Goal: Information Seeking & Learning: Learn about a topic

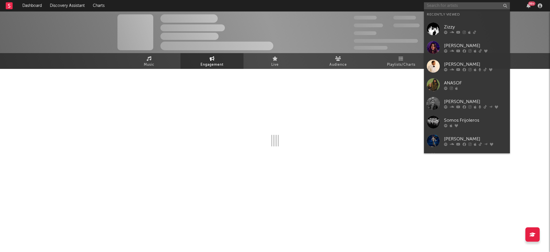
click at [444, 5] on input "text" at bounding box center [467, 5] width 86 height 7
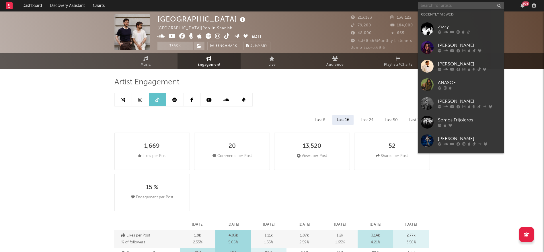
select select "6m"
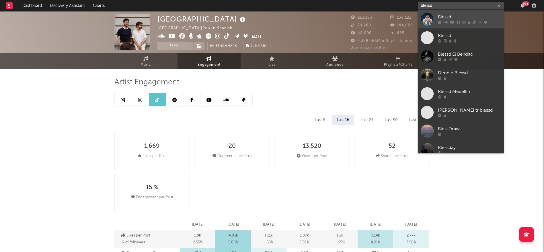
type input "blessd"
click at [444, 15] on div "Blessd" at bounding box center [469, 17] width 63 height 7
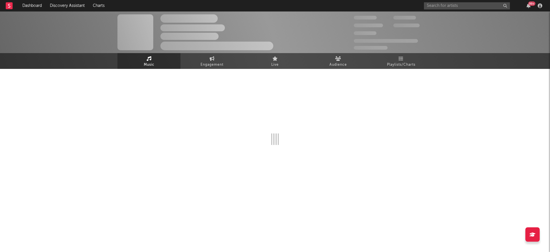
select select "6m"
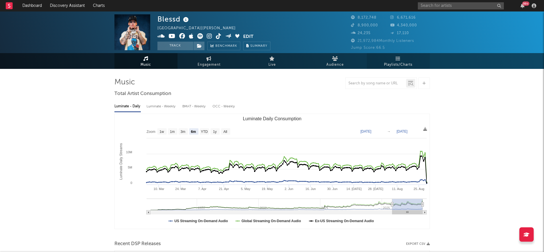
click at [382, 58] on link "Playlists/Charts" at bounding box center [398, 61] width 63 height 16
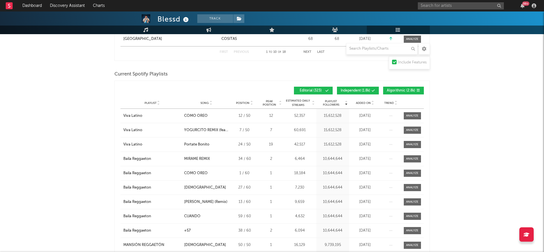
scroll to position [473, 0]
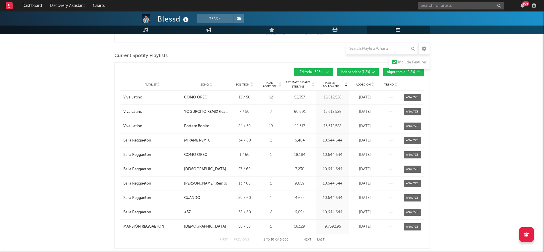
click at [396, 71] on span "Algorithmic ( 2.8k )" at bounding box center [401, 72] width 28 height 3
click at [365, 72] on span "Independent ( 1.8k )" at bounding box center [356, 72] width 30 height 3
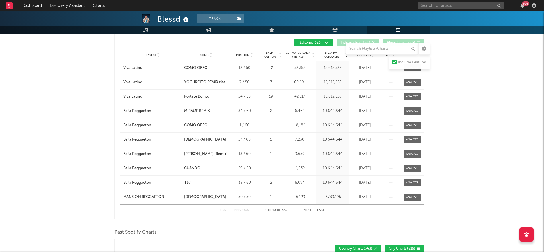
scroll to position [516, 0]
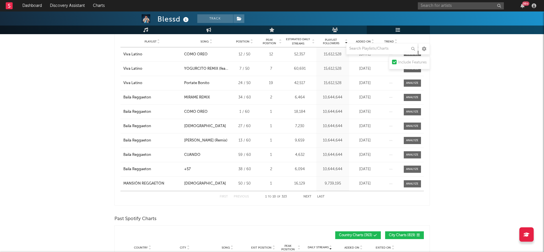
click at [308, 196] on button "Next" at bounding box center [307, 196] width 8 height 3
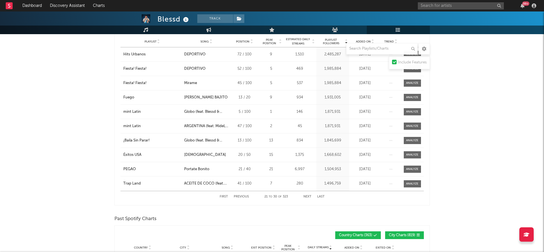
click at [308, 196] on button "Next" at bounding box center [307, 196] width 8 height 3
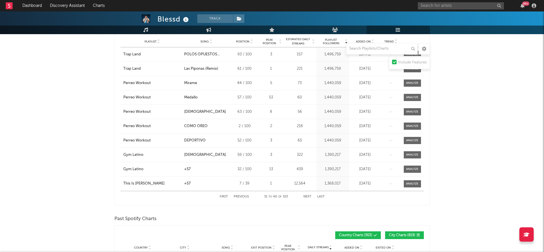
click at [221, 195] on button "First" at bounding box center [224, 196] width 8 height 3
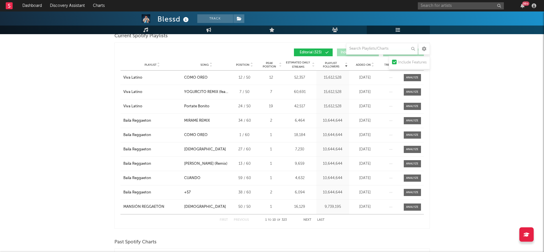
scroll to position [430, 0]
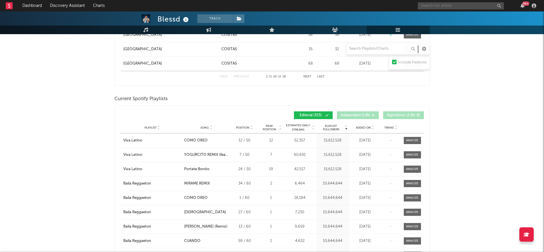
click at [467, 4] on input "text" at bounding box center [461, 5] width 86 height 7
click at [467, 4] on input "k" at bounding box center [461, 5] width 86 height 7
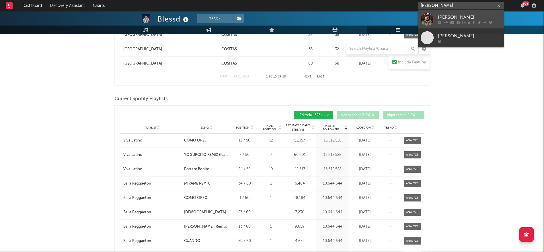
type input "[PERSON_NAME]"
click at [439, 19] on div "[PERSON_NAME]" at bounding box center [469, 17] width 63 height 7
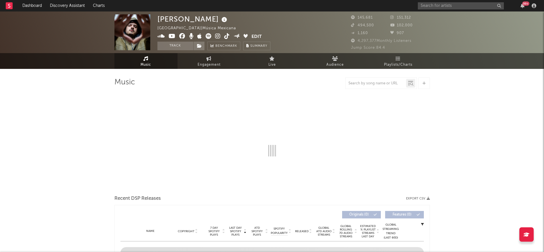
select select "6m"
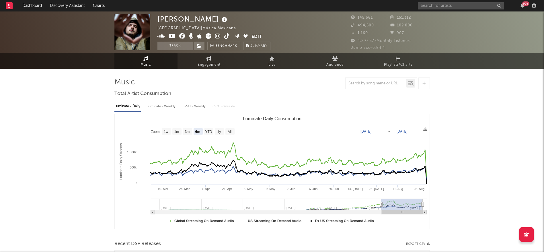
select select "6m"
click at [389, 63] on span "Playlists/Charts" at bounding box center [398, 64] width 28 height 7
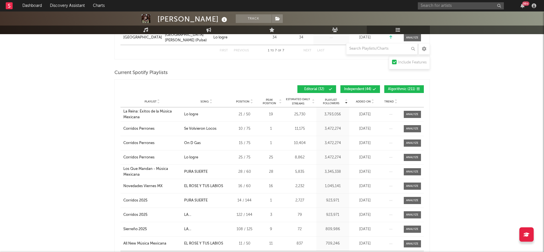
scroll to position [258, 0]
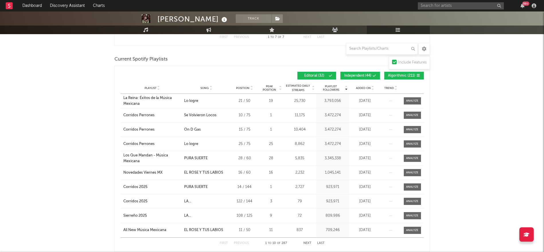
scroll to position [215, 0]
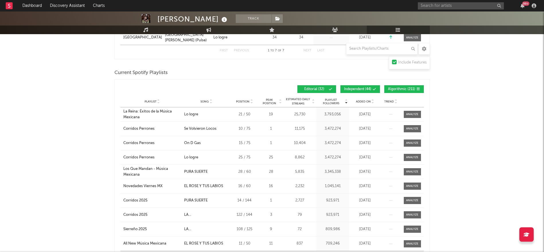
click at [392, 89] on span "Algorithmic ( 211 )" at bounding box center [401, 88] width 27 height 3
click at [370, 89] on span "Independent ( 44 )" at bounding box center [357, 88] width 27 height 3
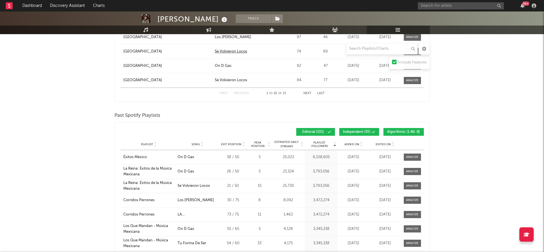
scroll to position [743, 0]
